Goal: Task Accomplishment & Management: Manage account settings

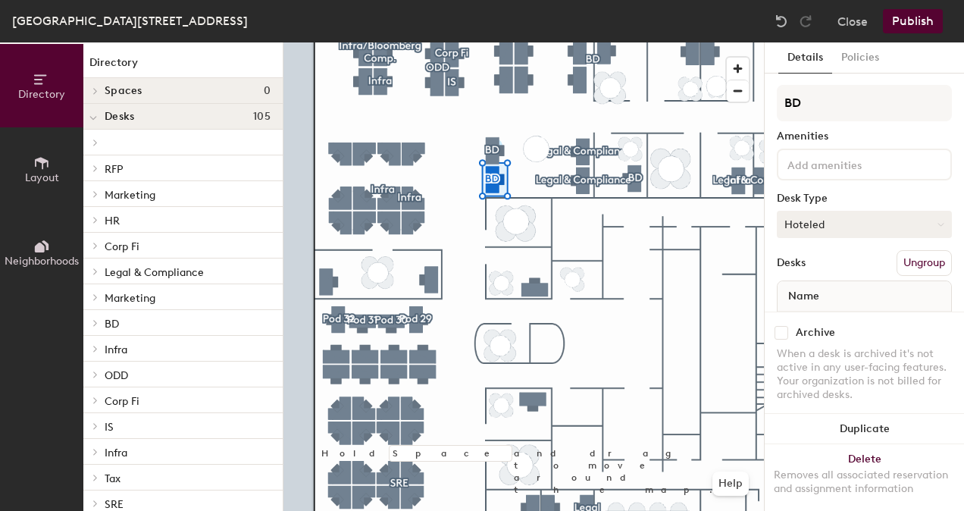
click at [815, 225] on button "Hoteled" at bounding box center [864, 224] width 175 height 27
click at [804, 271] on div "Assigned" at bounding box center [854, 271] width 152 height 23
click at [909, 22] on button "Publish" at bounding box center [913, 21] width 60 height 24
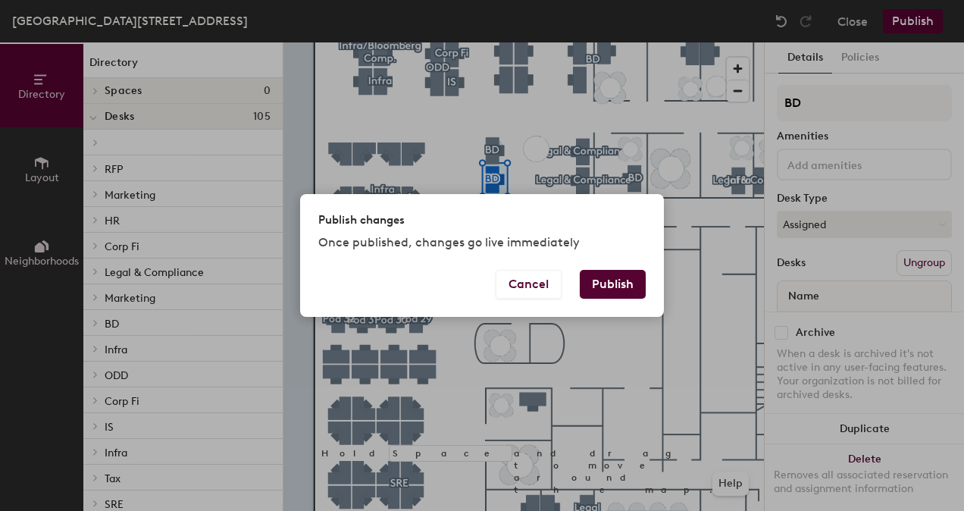
click at [615, 285] on button "Publish" at bounding box center [613, 284] width 66 height 29
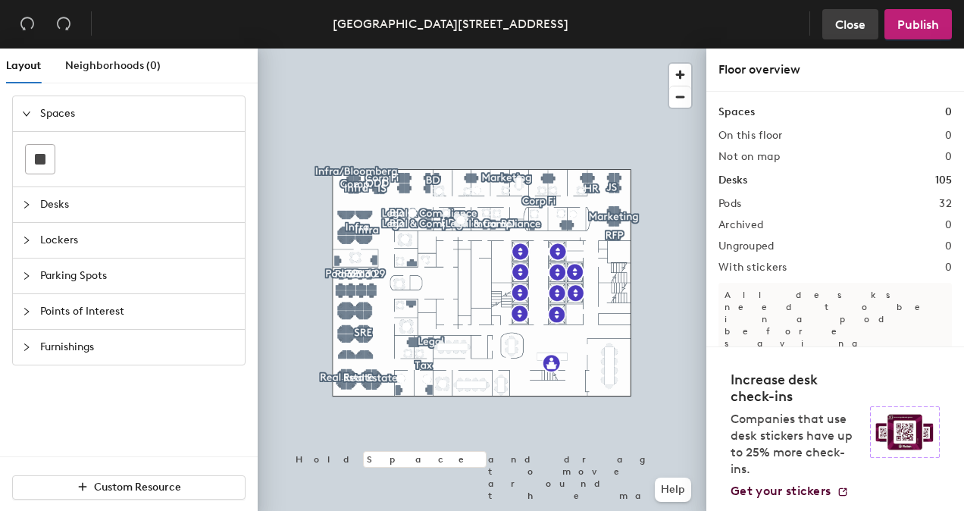
click at [857, 34] on button "Close" at bounding box center [850, 24] width 56 height 30
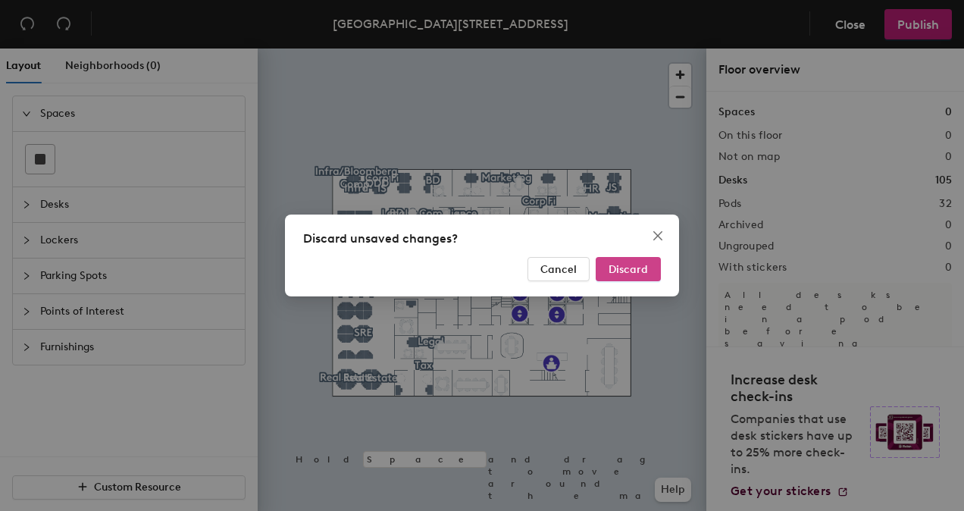
click at [628, 264] on span "Discard" at bounding box center [628, 269] width 39 height 13
